Goal: Information Seeking & Learning: Learn about a topic

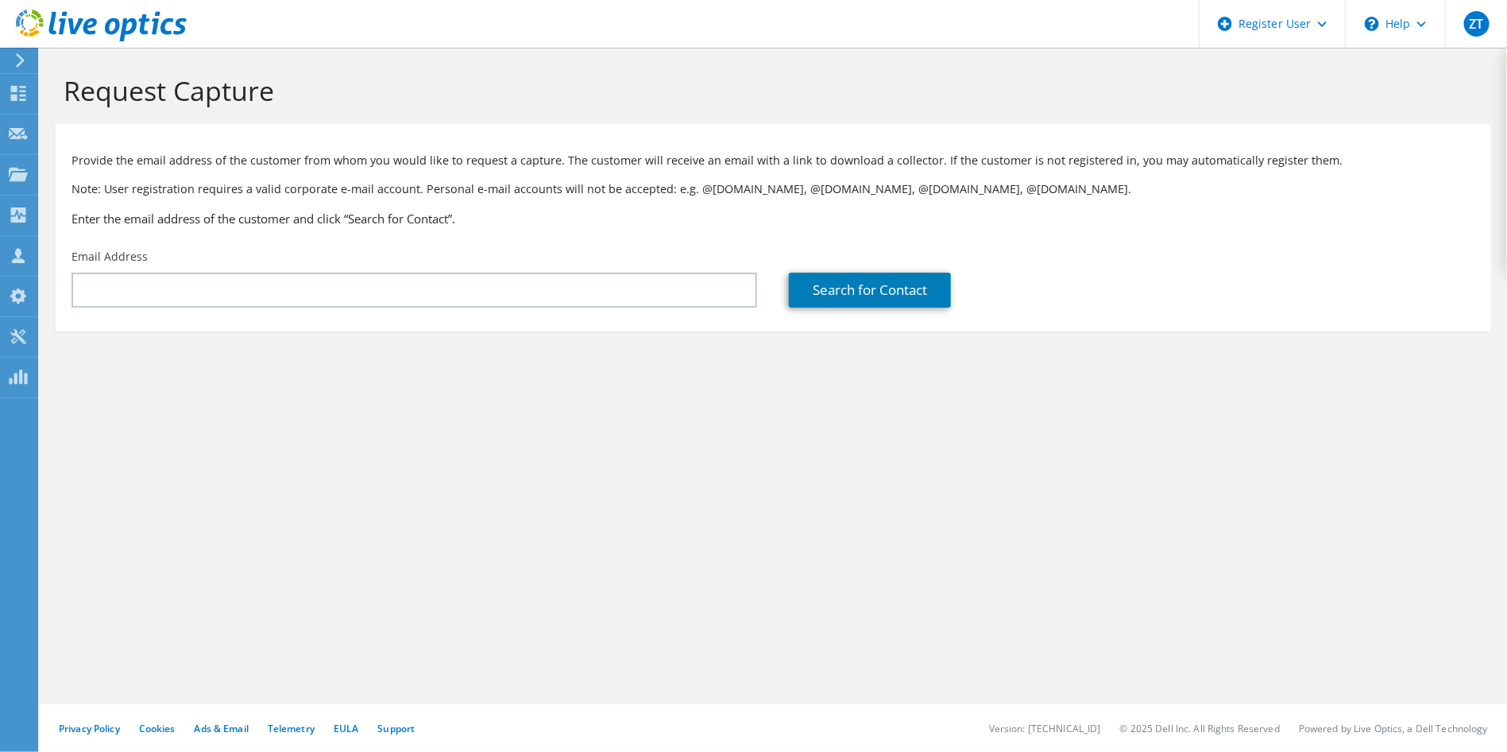
click at [76, 34] on icon at bounding box center [101, 26] width 171 height 33
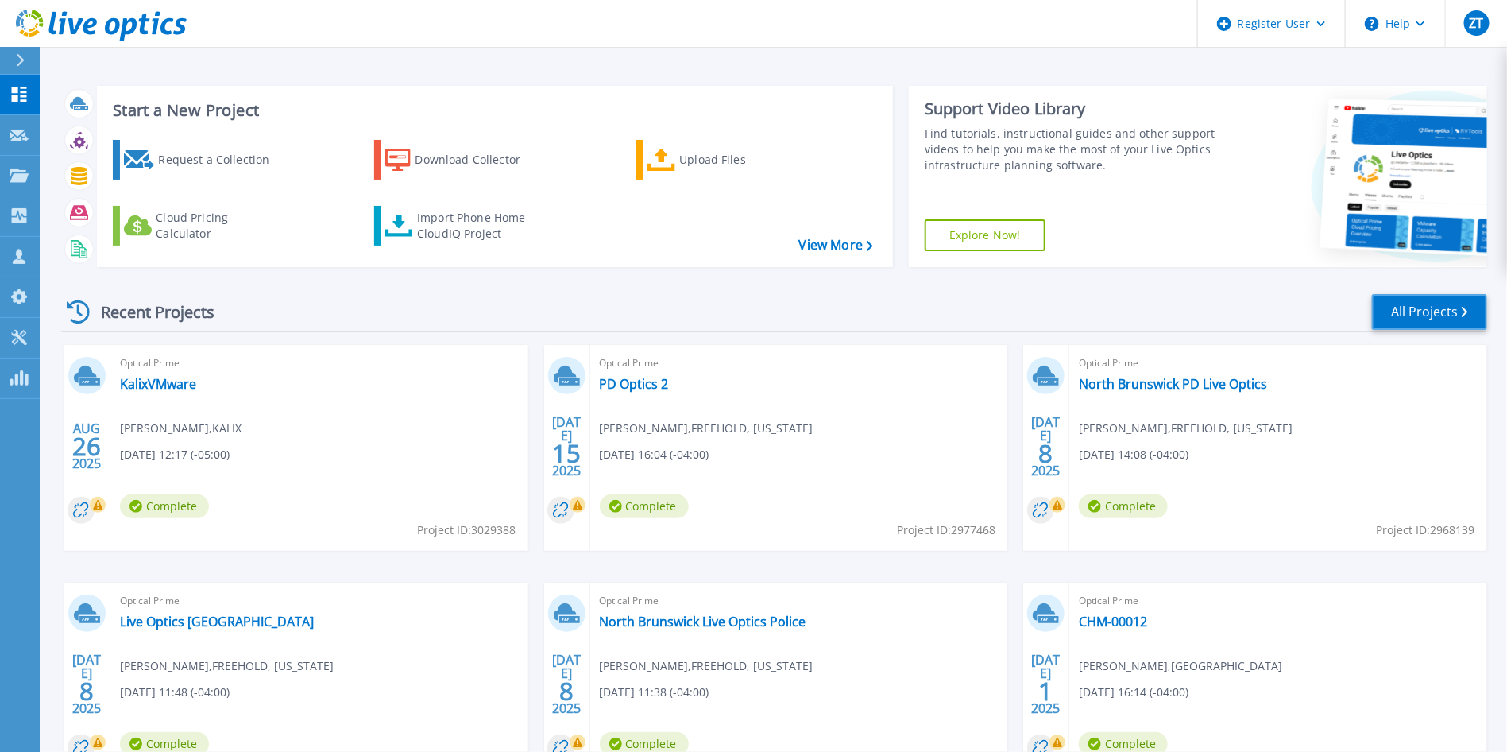
click at [1443, 308] on link "All Projects" at bounding box center [1429, 312] width 115 height 36
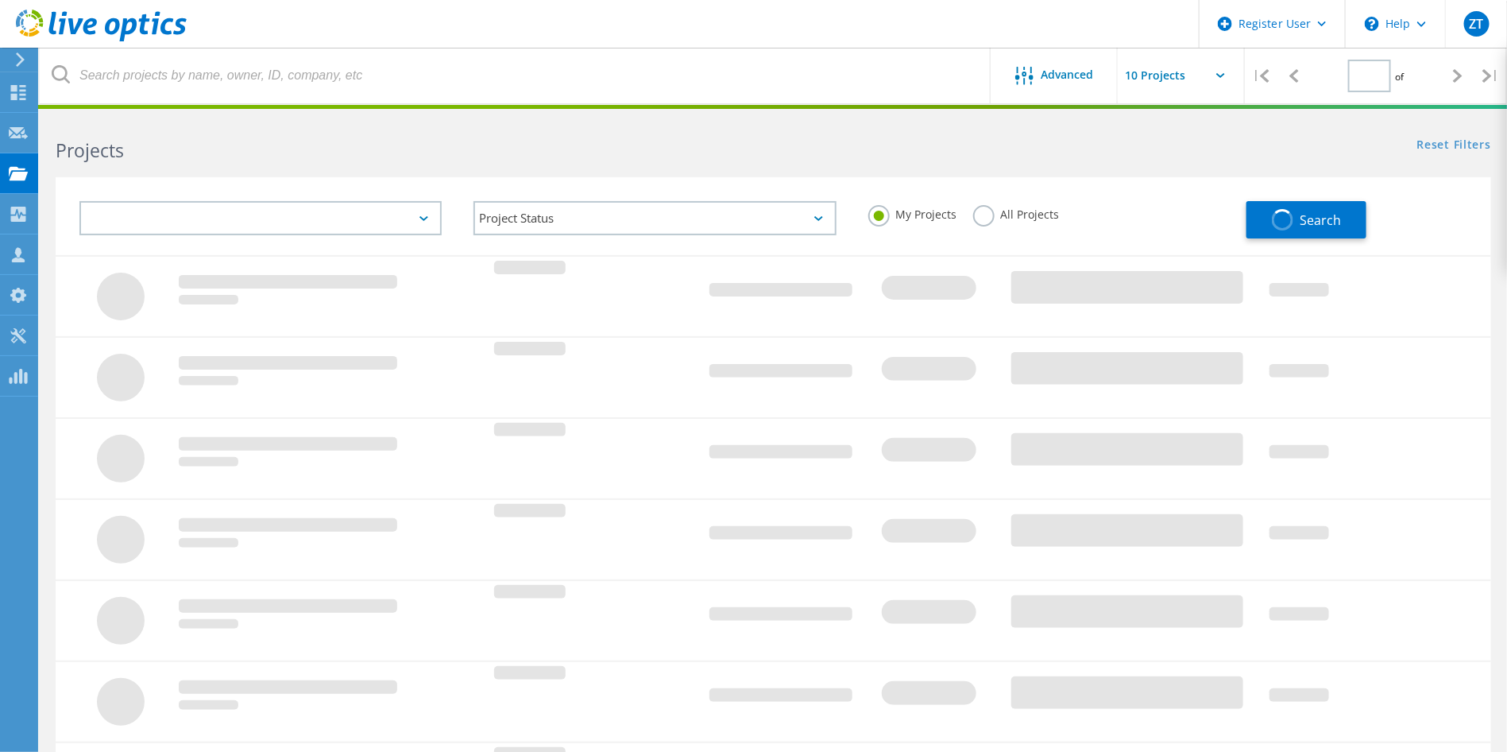
type input "1"
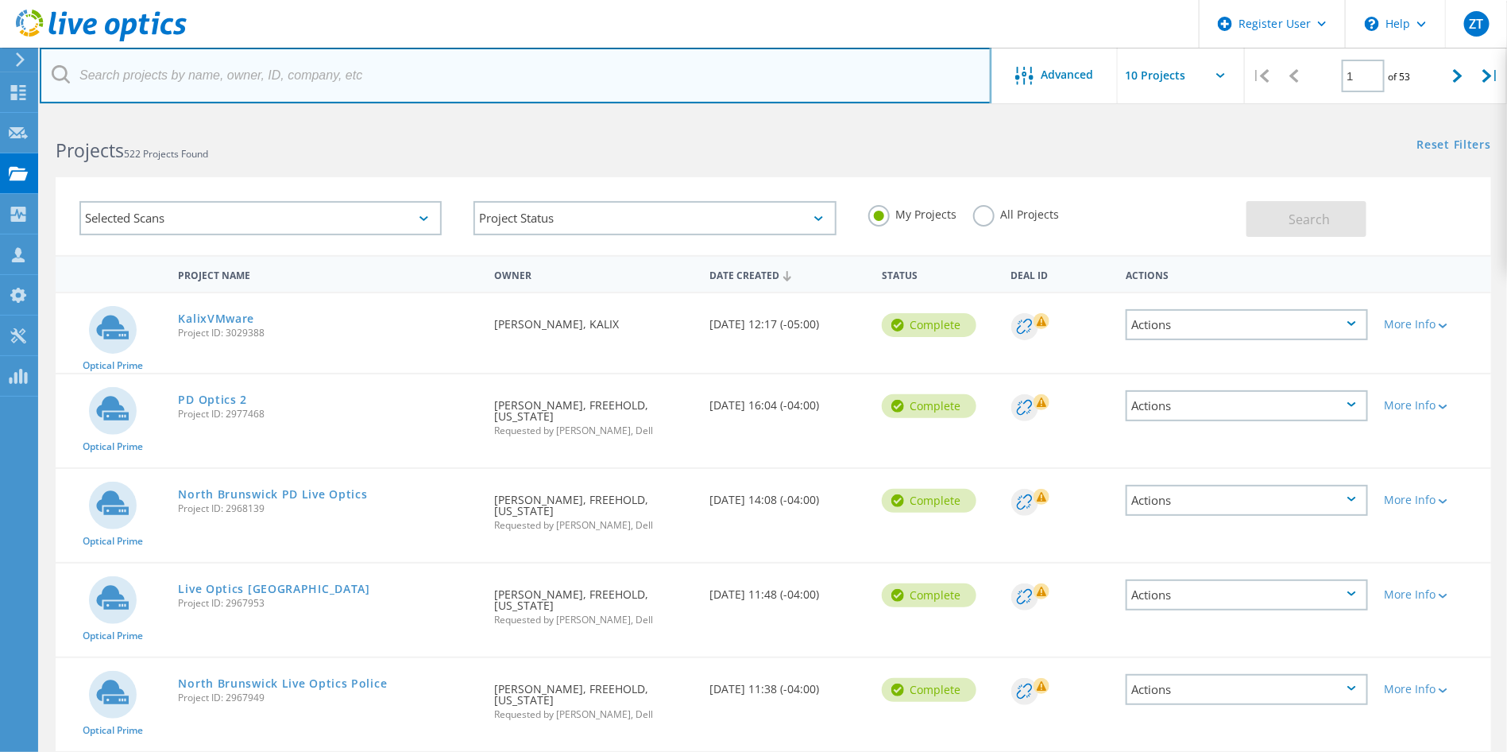
click at [283, 80] on input "text" at bounding box center [516, 76] width 952 height 56
paste input "david.clark@bullittky.gov"
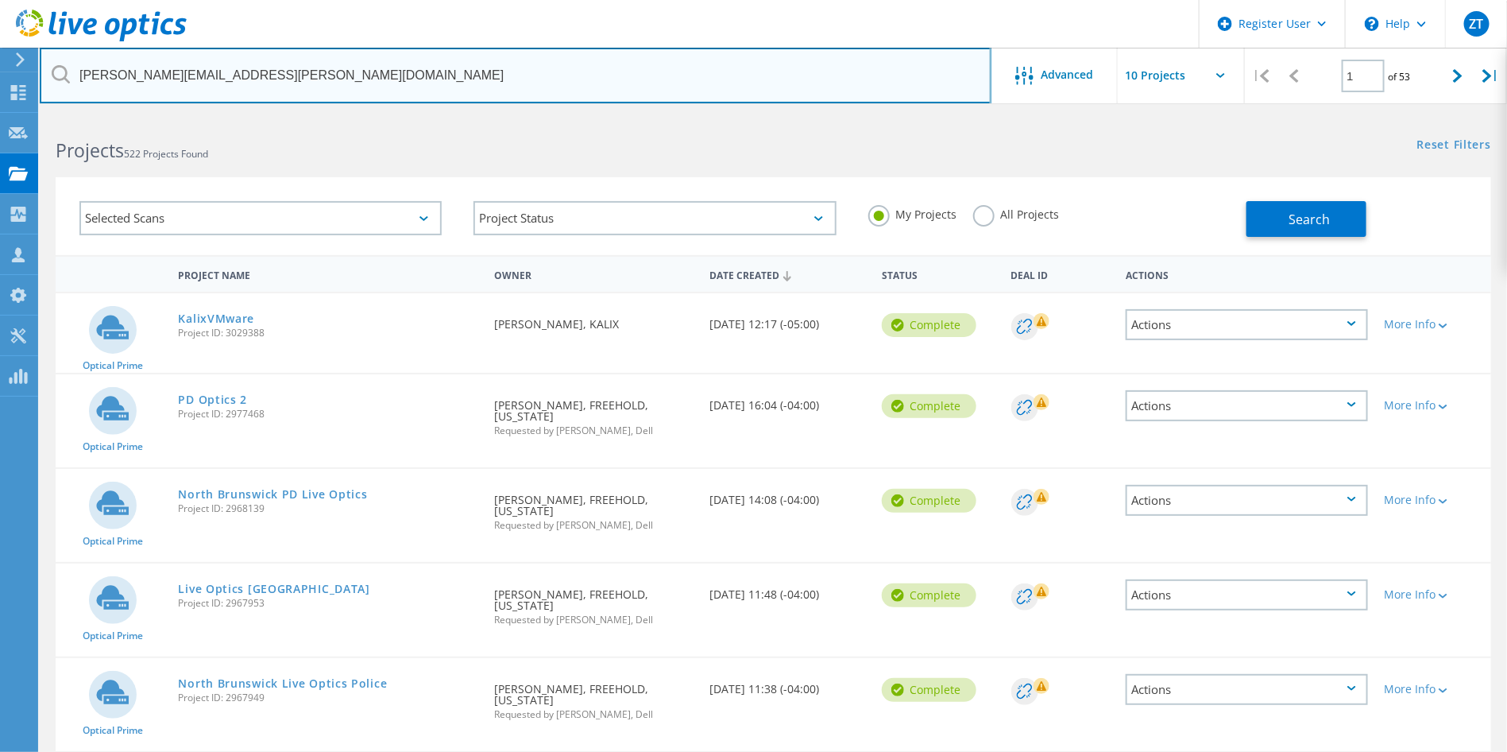
type input "david.clark@bullittky.gov"
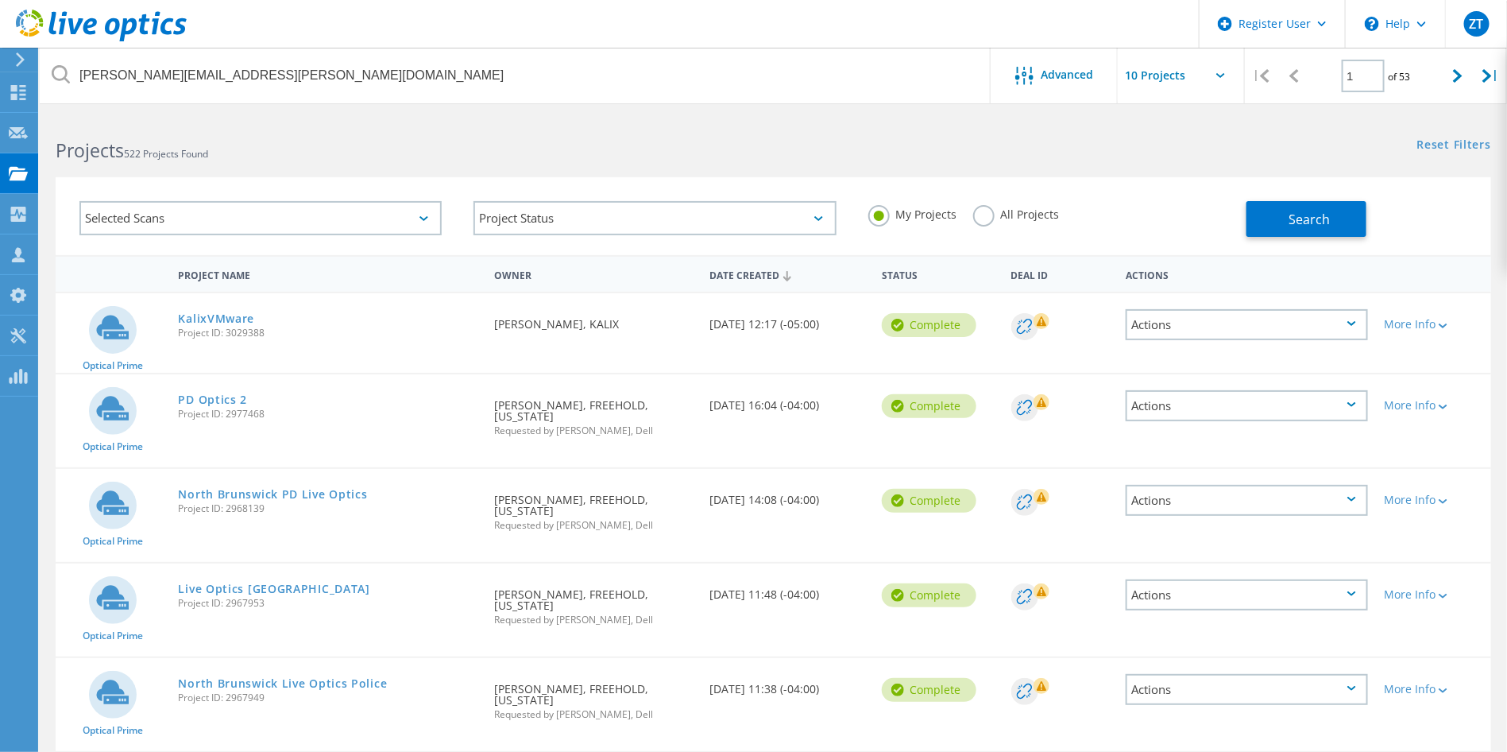
click at [978, 203] on div "My Projects All Projects" at bounding box center [1050, 214] width 394 height 59
click at [982, 207] on label "All Projects" at bounding box center [1016, 212] width 87 height 15
click at [0, 0] on input "All Projects" at bounding box center [0, 0] width 0 height 0
click at [1314, 227] on button "Search" at bounding box center [1307, 219] width 120 height 36
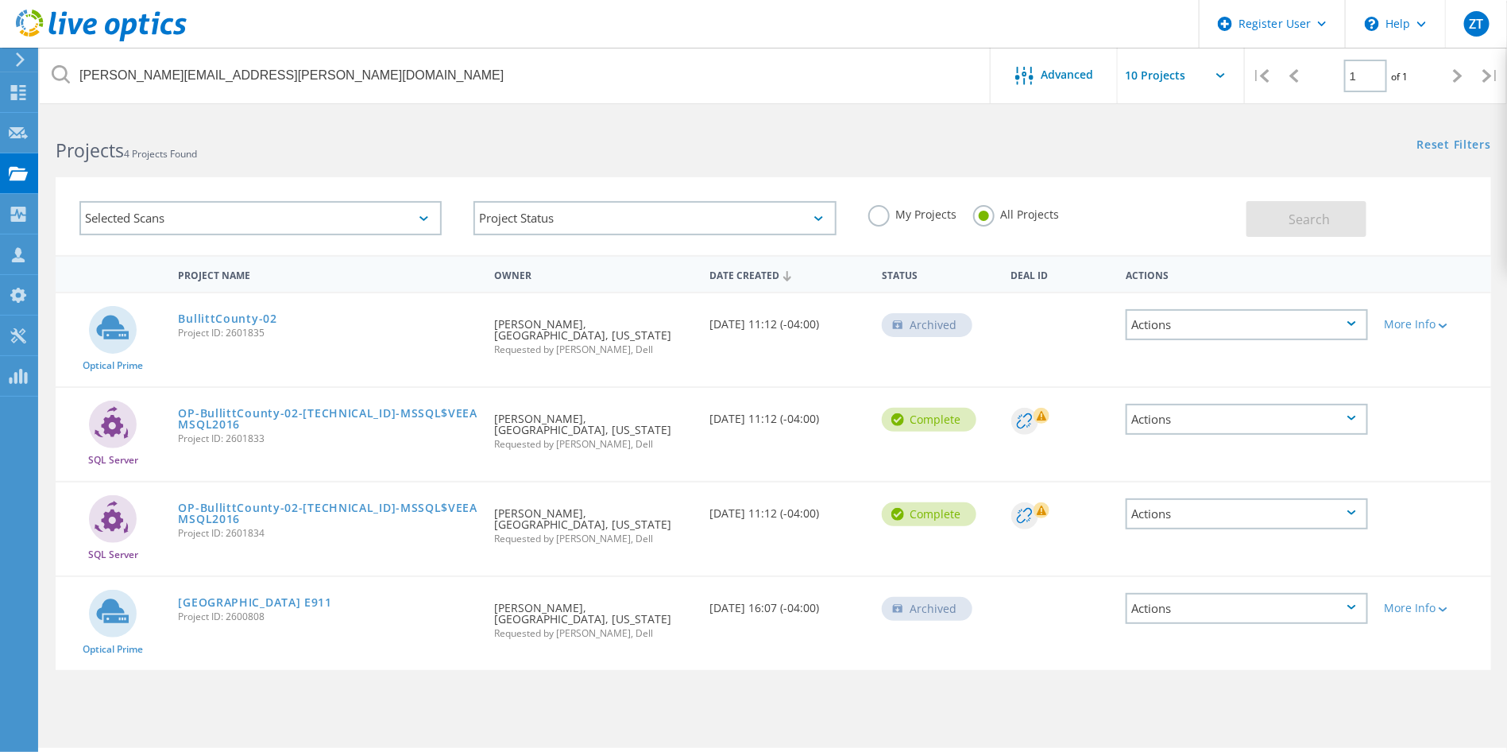
click at [1454, 269] on div at bounding box center [1433, 273] width 115 height 29
click at [238, 318] on link "BullittCounty-02" at bounding box center [228, 318] width 99 height 11
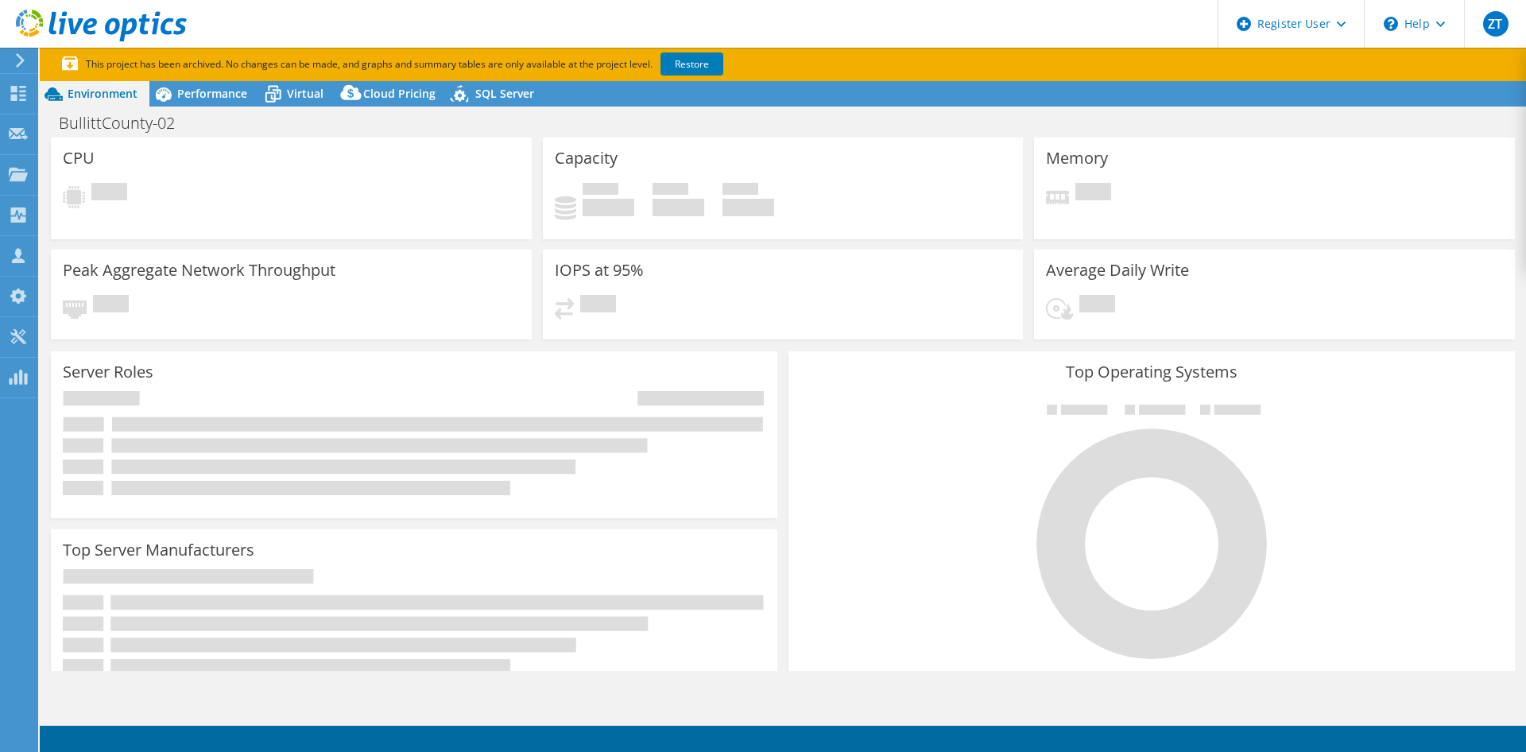
select select "USEast"
select select "USD"
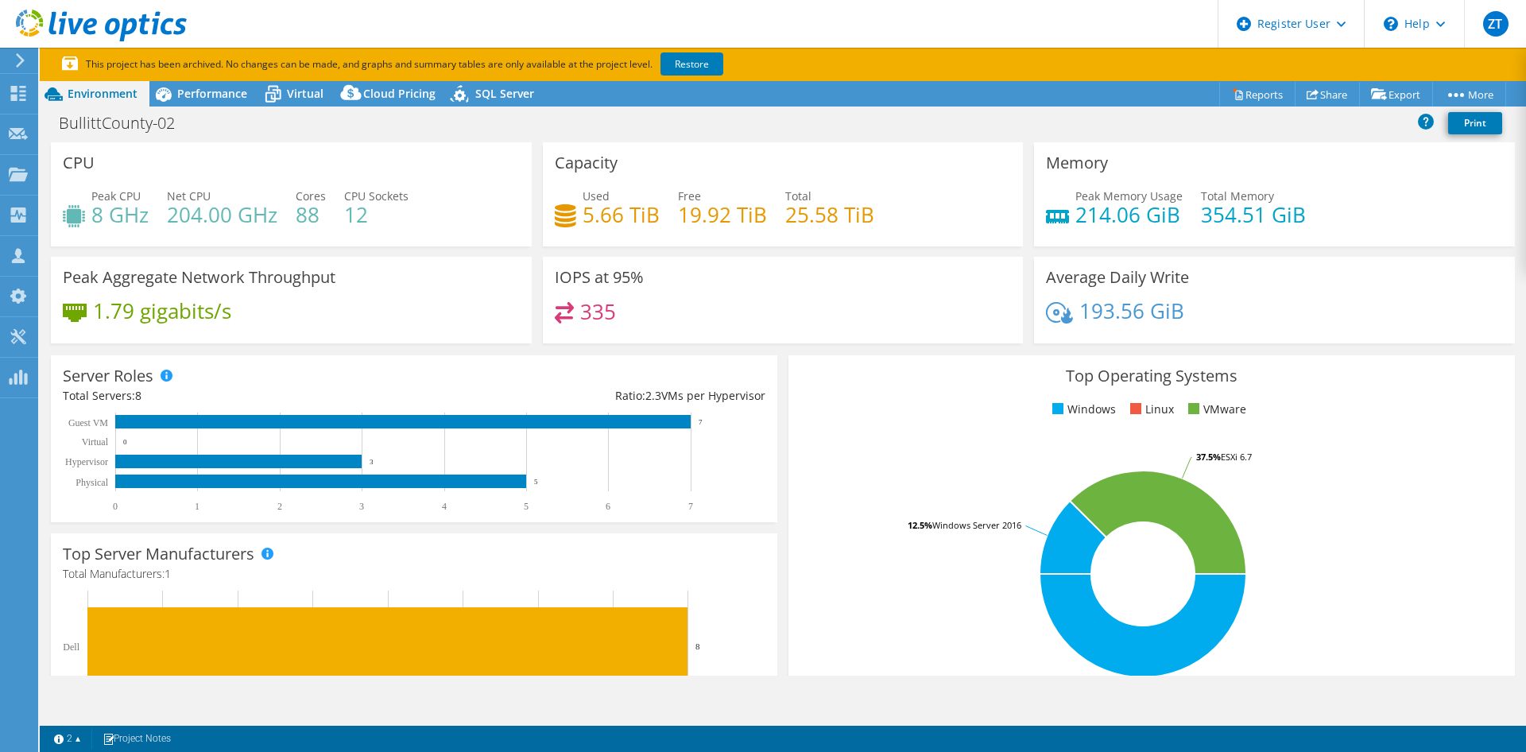
click at [771, 354] on div "Server Roles Physical Servers represent bare metal servers that were targets of…" at bounding box center [413, 439] width 737 height 178
click at [198, 85] on div "Performance" at bounding box center [204, 93] width 110 height 25
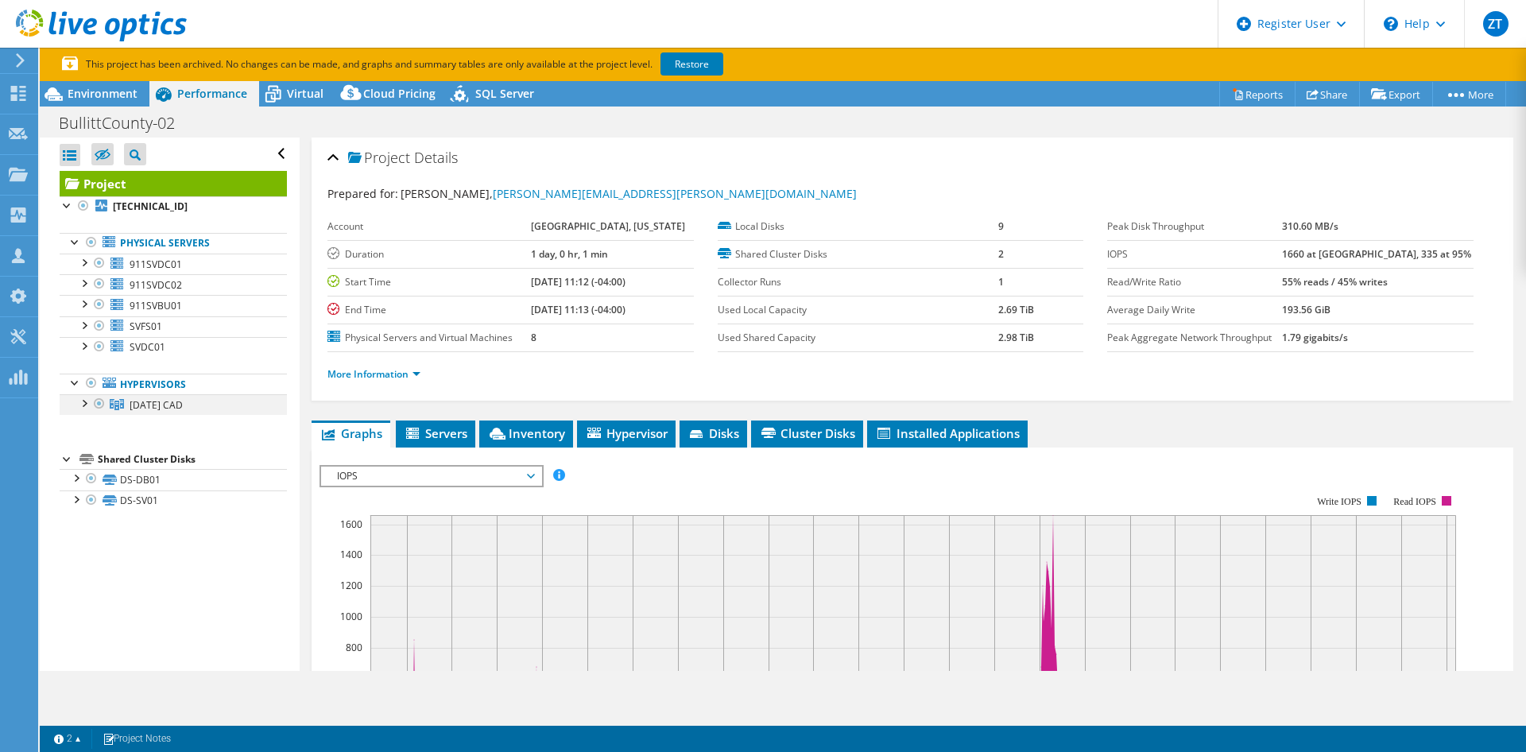
click at [81, 397] on div at bounding box center [83, 402] width 16 height 16
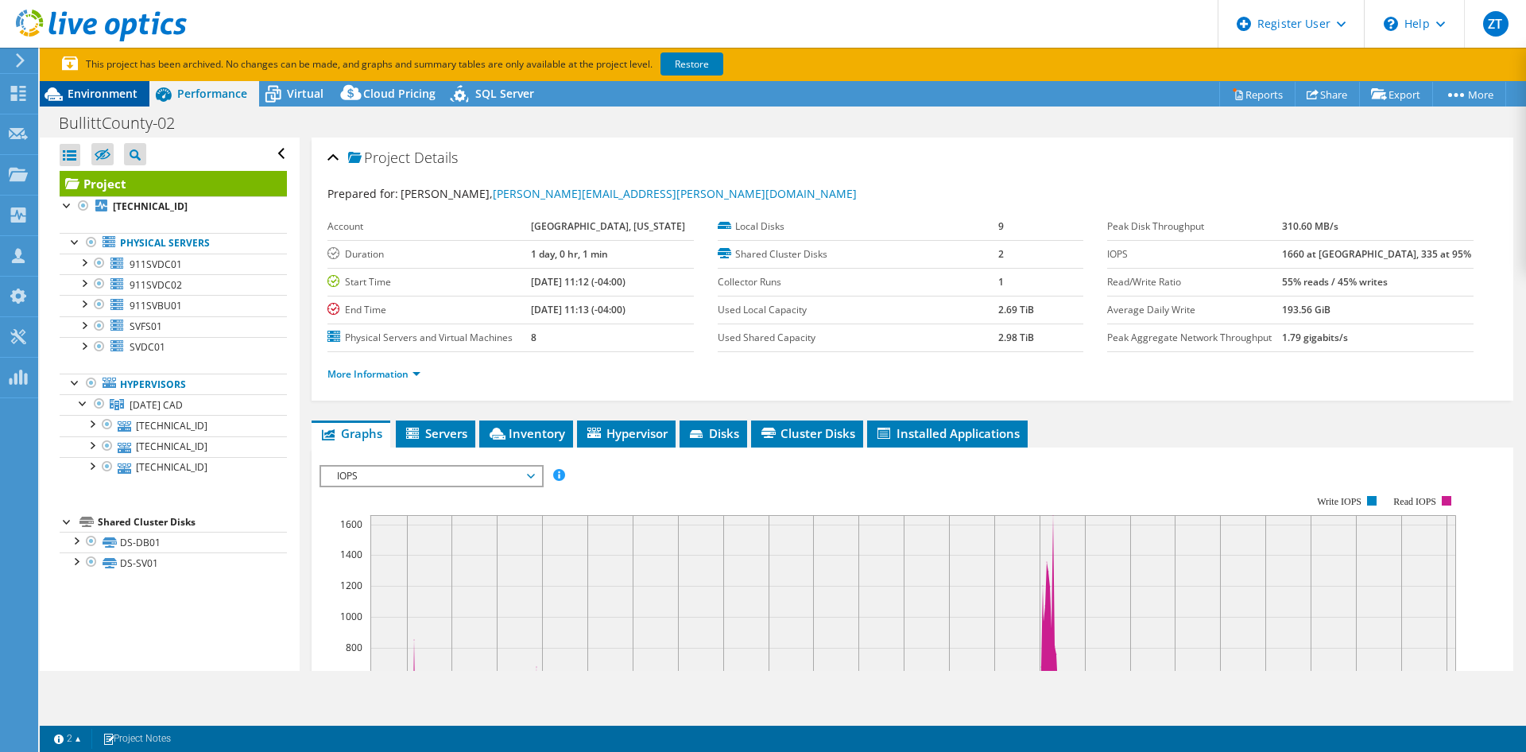
click at [118, 97] on span "Environment" at bounding box center [103, 93] width 70 height 15
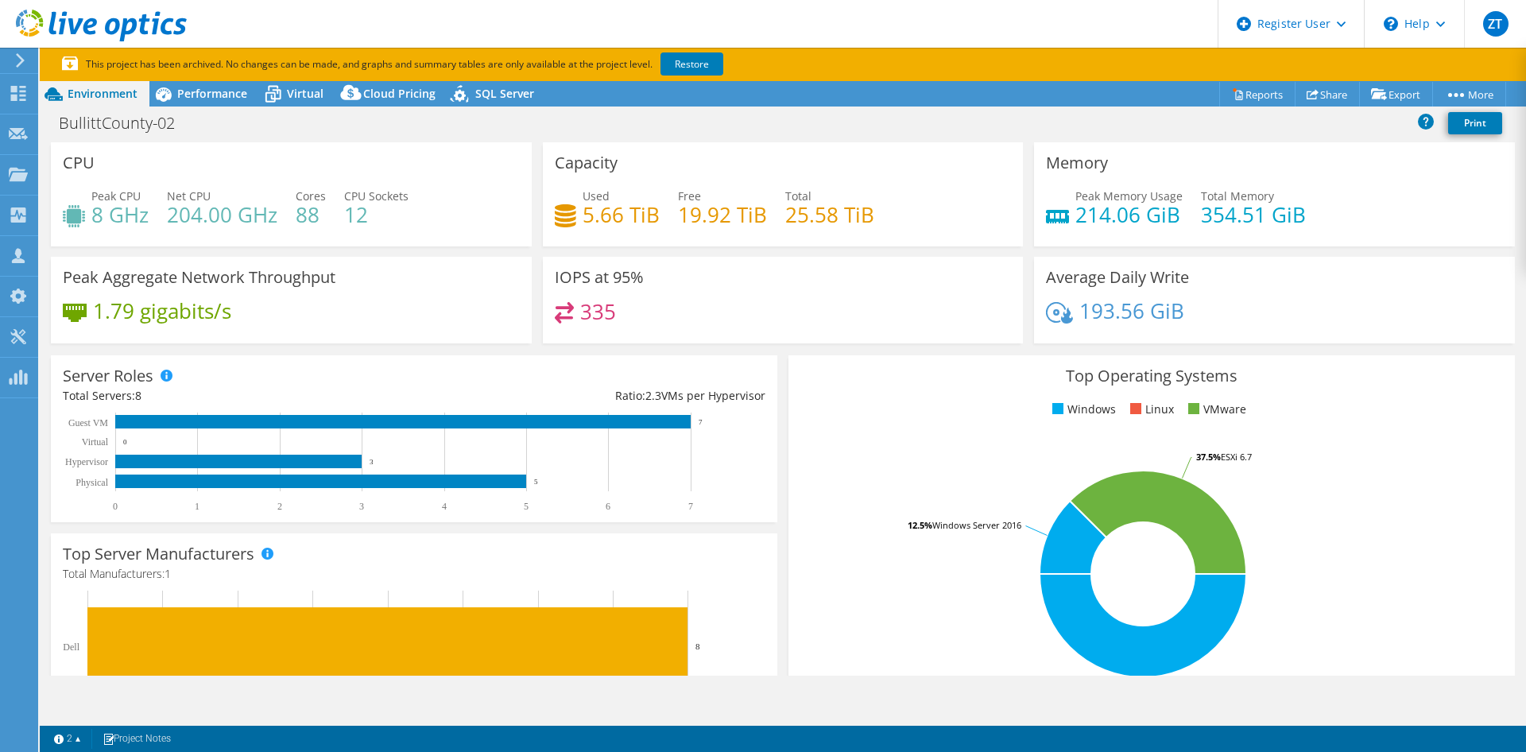
select select "USEast"
select select "USD"
